Goal: Transaction & Acquisition: Subscribe to service/newsletter

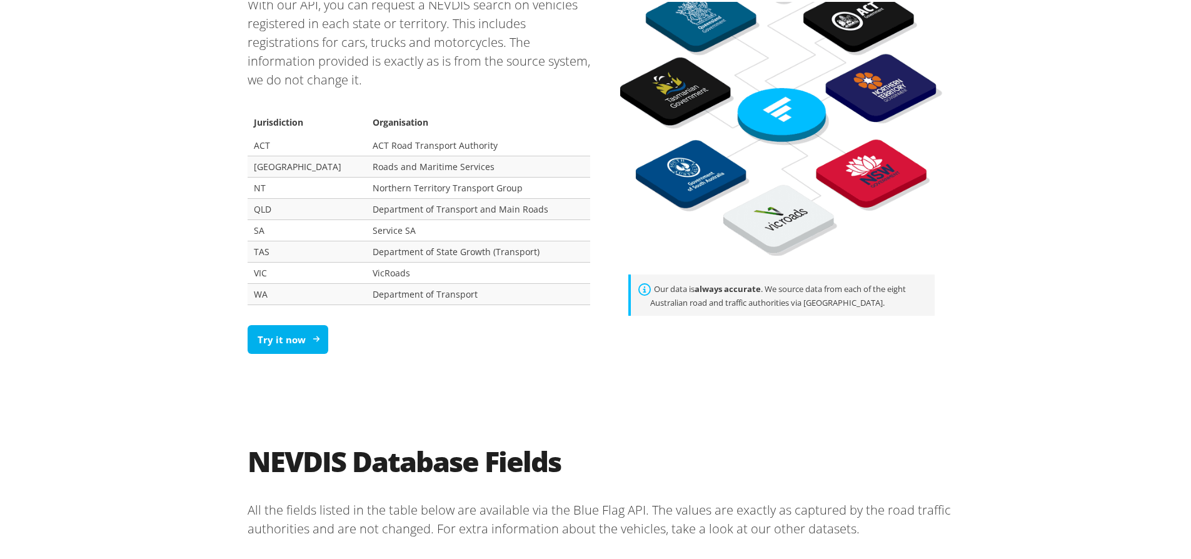
scroll to position [867, 0]
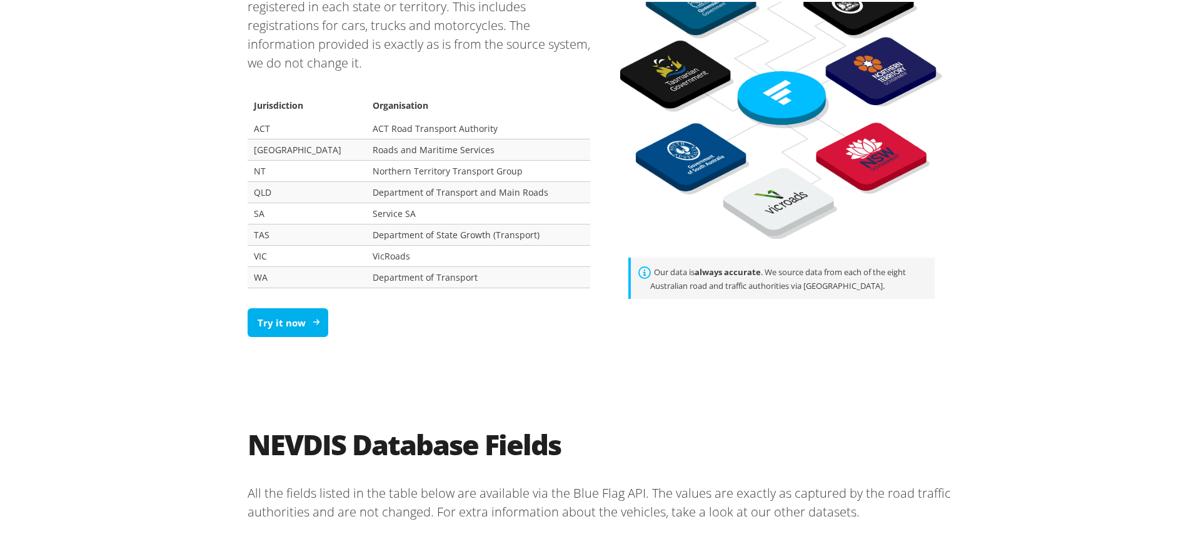
click at [277, 316] on link "Try it now" at bounding box center [287, 320] width 81 height 29
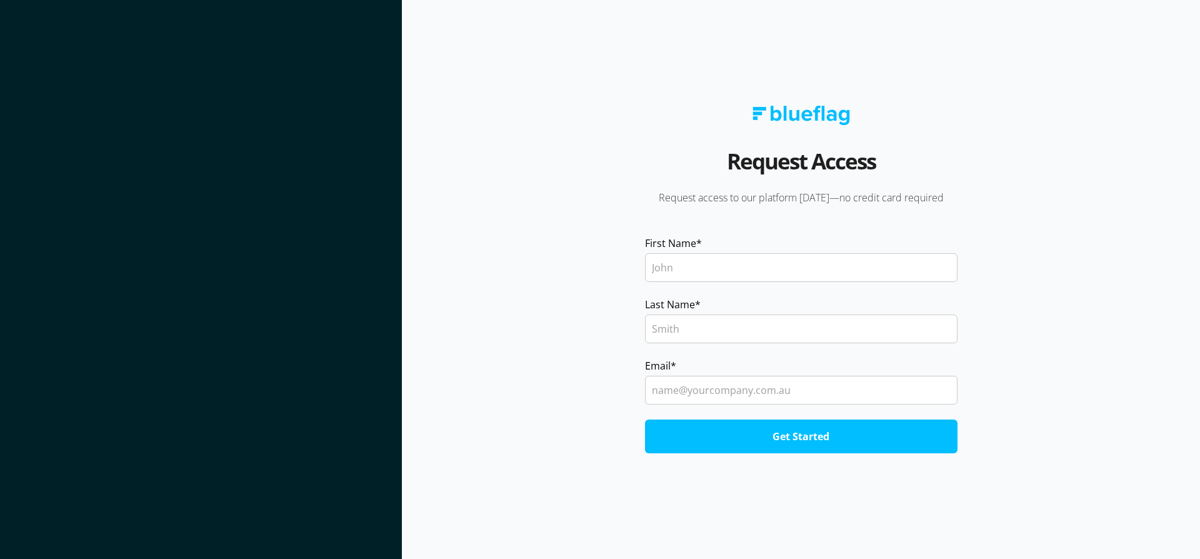
click at [665, 263] on input "First Name *" at bounding box center [801, 267] width 312 height 29
type input "Colin"
click at [654, 321] on input "Last Name *" at bounding box center [801, 328] width 312 height 29
type input "Wert"
click at [661, 392] on input "Email *" at bounding box center [801, 390] width 312 height 29
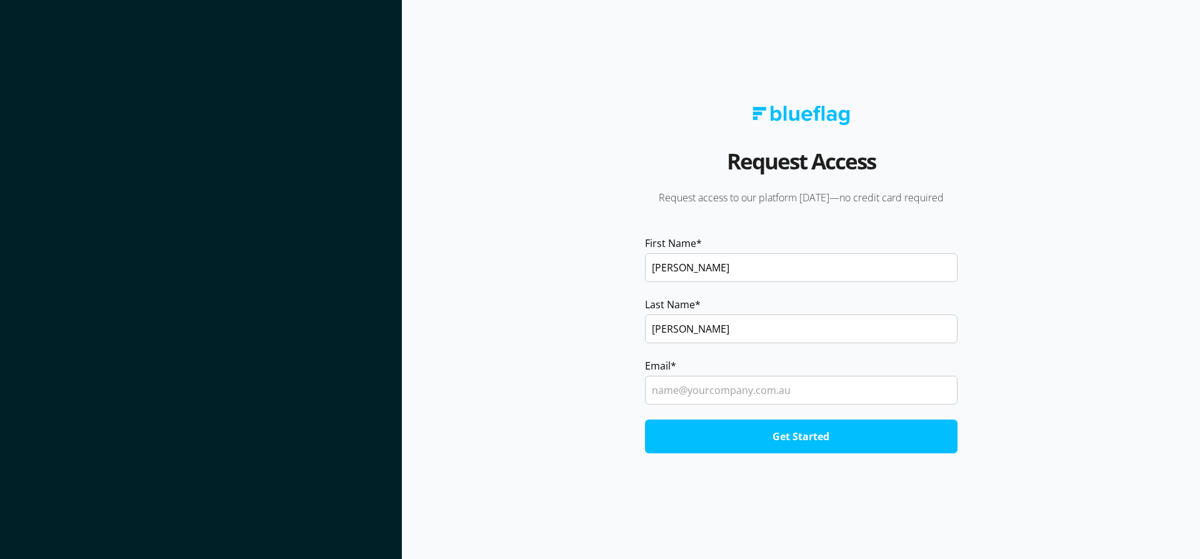
type input "cwert@mechtric.com.au"
click at [809, 433] on input "Get Started" at bounding box center [801, 436] width 312 height 34
